Goal: Task Accomplishment & Management: Use online tool/utility

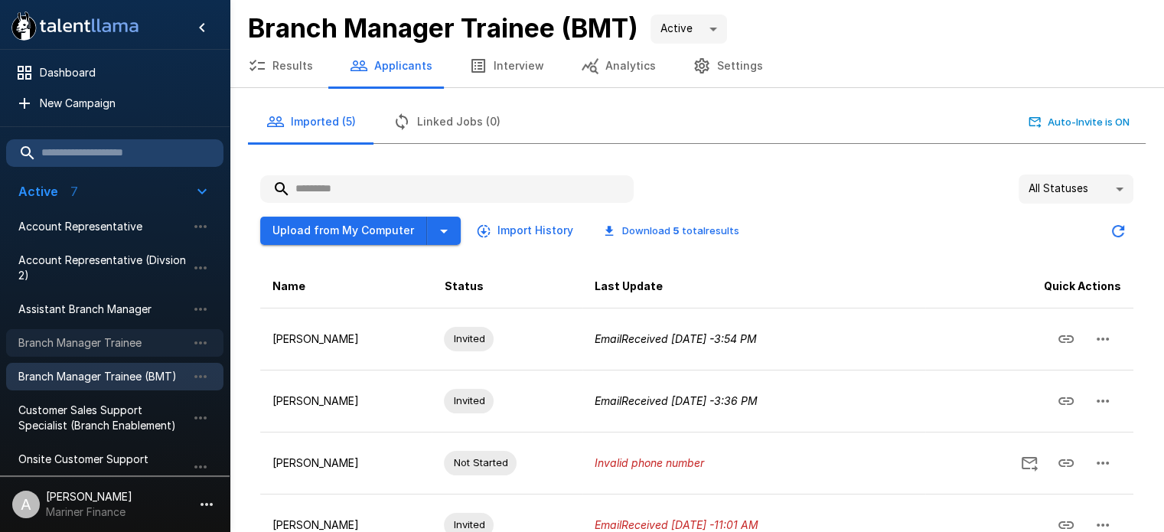
click at [126, 337] on span "Branch Manager Trainee" at bounding box center [102, 342] width 168 height 15
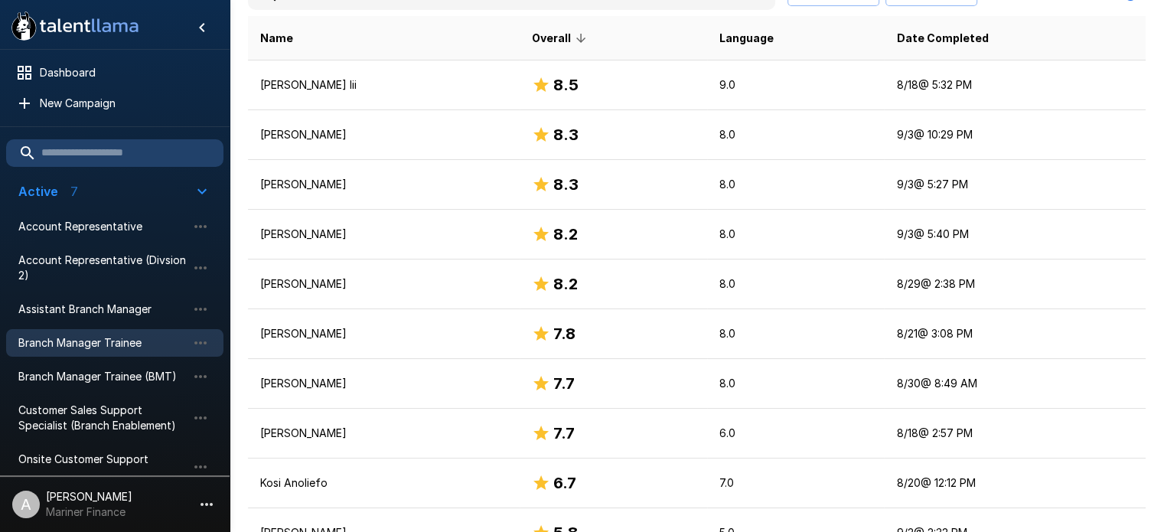
scroll to position [402, 0]
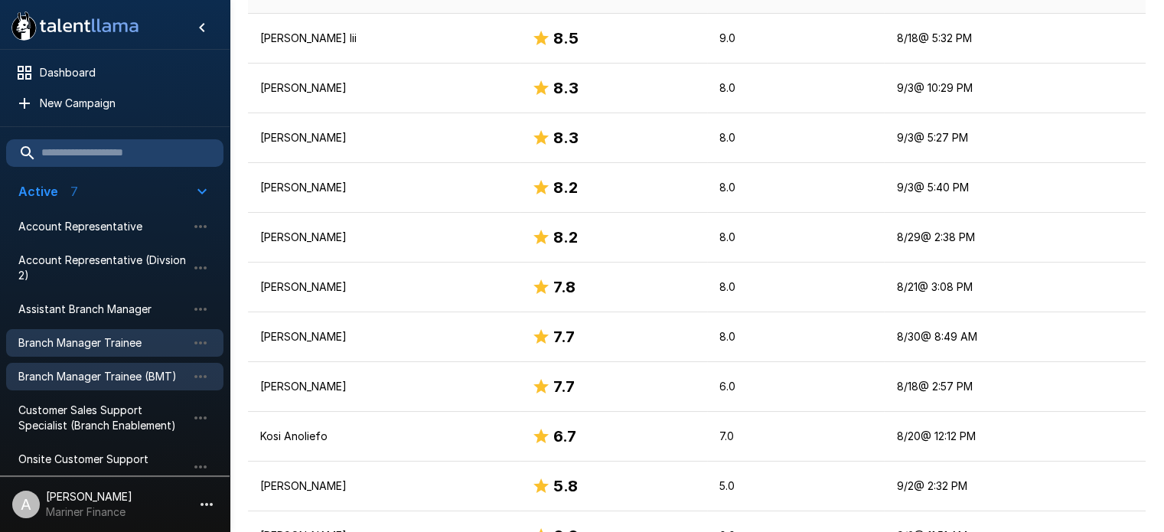
click at [109, 383] on span "Branch Manager Trainee (BMT)" at bounding box center [102, 376] width 168 height 15
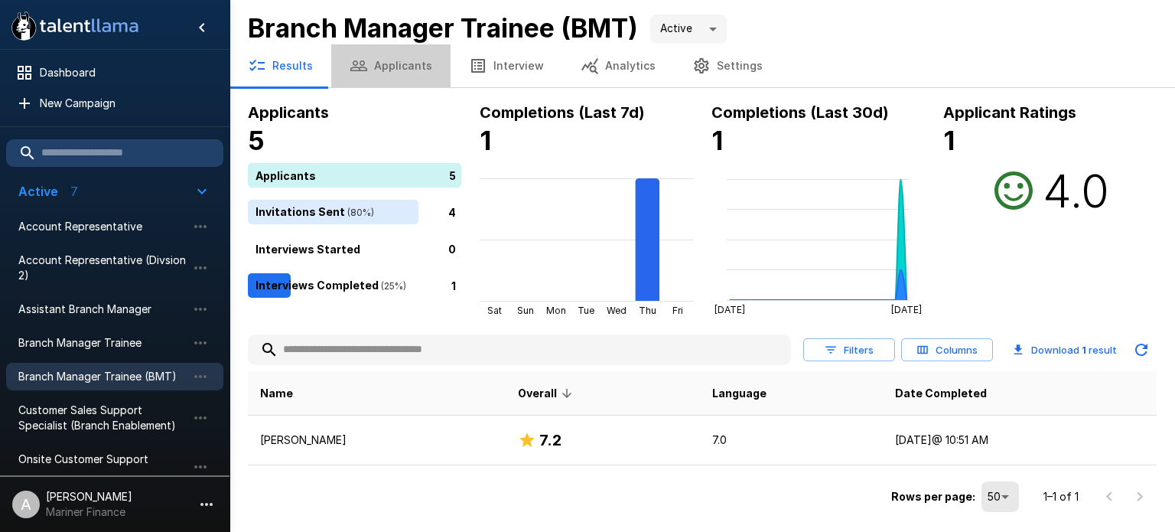
click at [395, 64] on button "Applicants" at bounding box center [390, 65] width 119 height 43
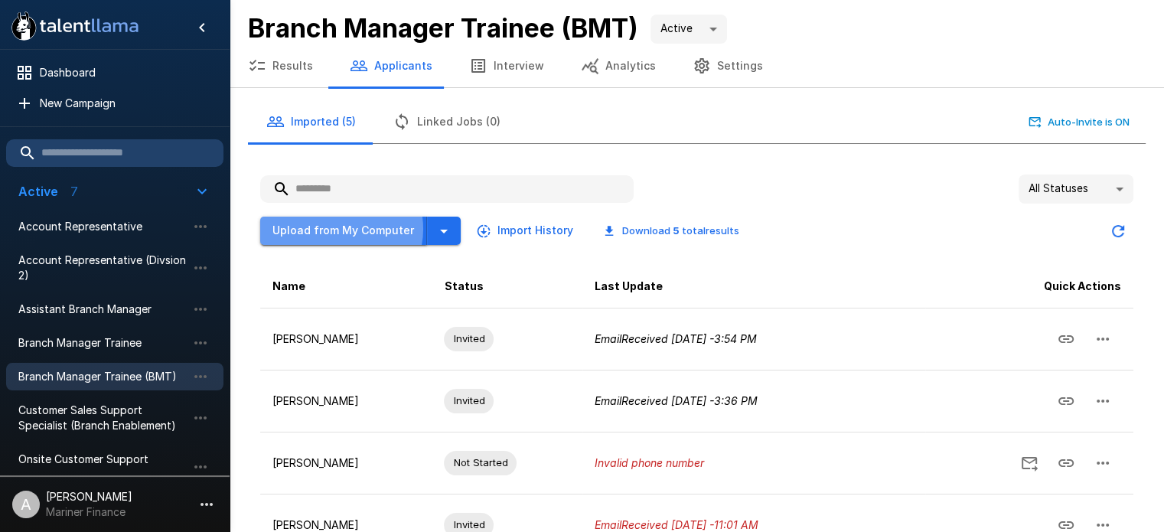
click at [337, 228] on button "Upload from My Computer" at bounding box center [343, 231] width 167 height 28
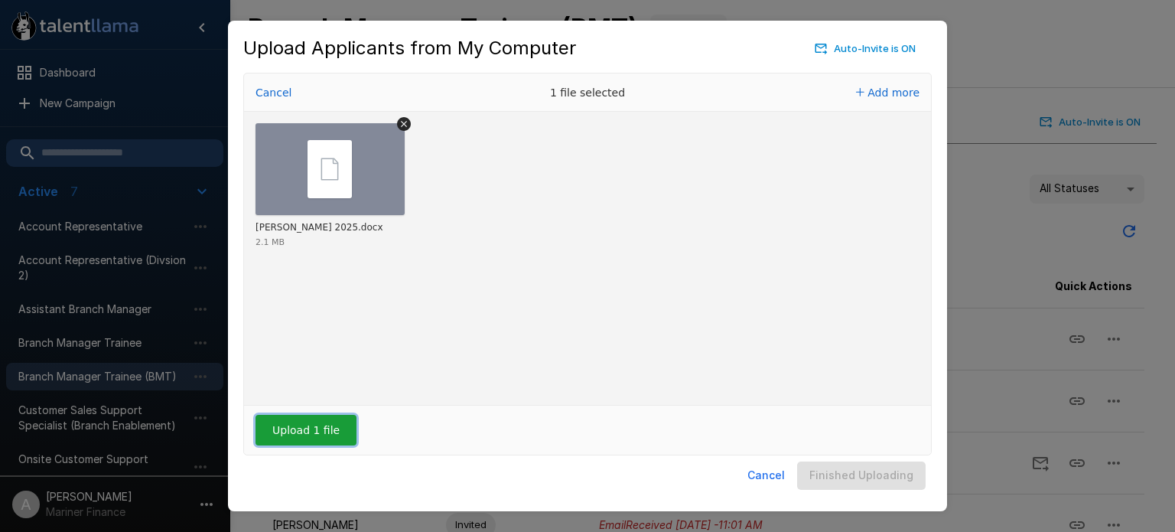
click at [306, 416] on button "Upload 1 file" at bounding box center [306, 430] width 101 height 31
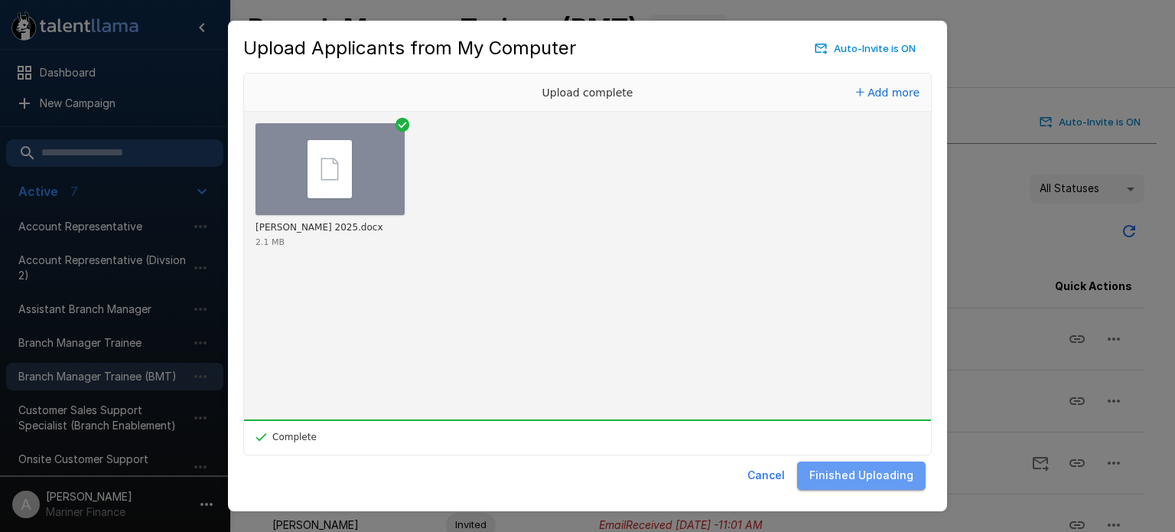
click at [878, 471] on button "Finished Uploading" at bounding box center [861, 475] width 129 height 28
